Goal: Navigation & Orientation: Find specific page/section

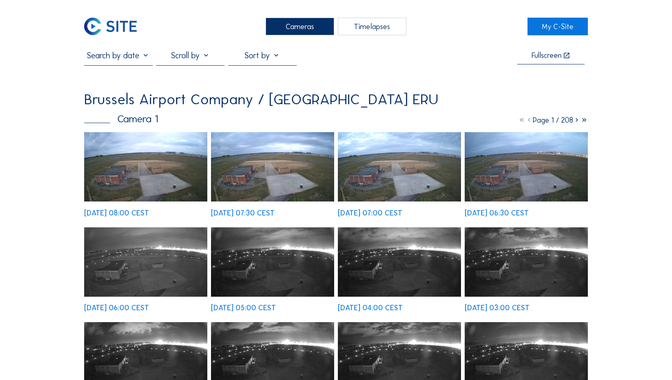
click at [158, 174] on img at bounding box center [146, 166] width 124 height 69
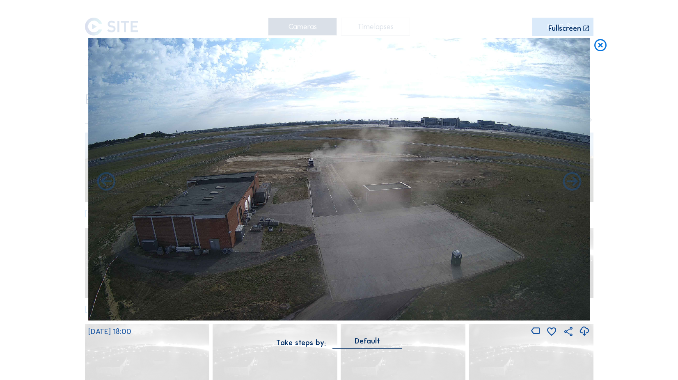
click at [600, 44] on icon at bounding box center [600, 45] width 15 height 15
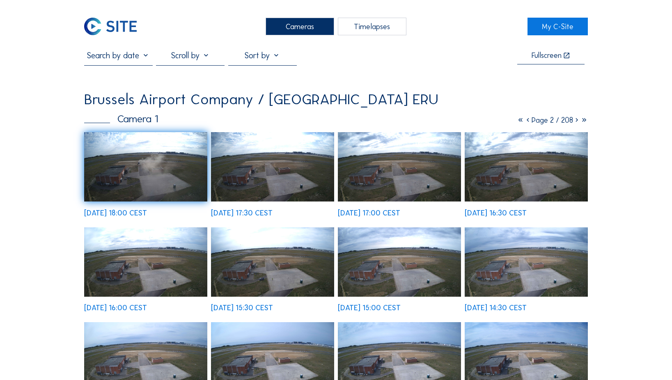
click at [300, 29] on div "Cameras" at bounding box center [300, 27] width 69 height 18
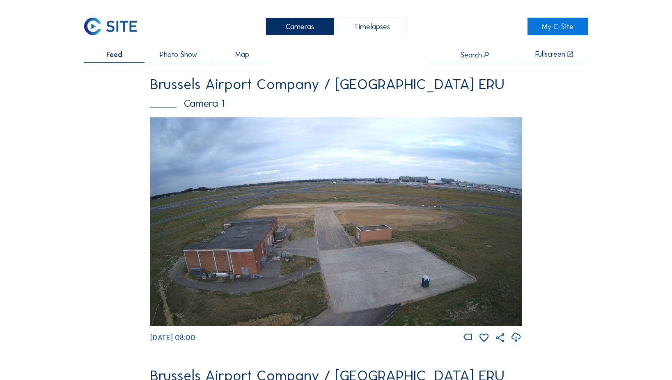
drag, startPoint x: 78, startPoint y: 26, endPoint x: 229, endPoint y: 26, distance: 150.7
